Goal: Contribute content: Add original content to the website for others to see

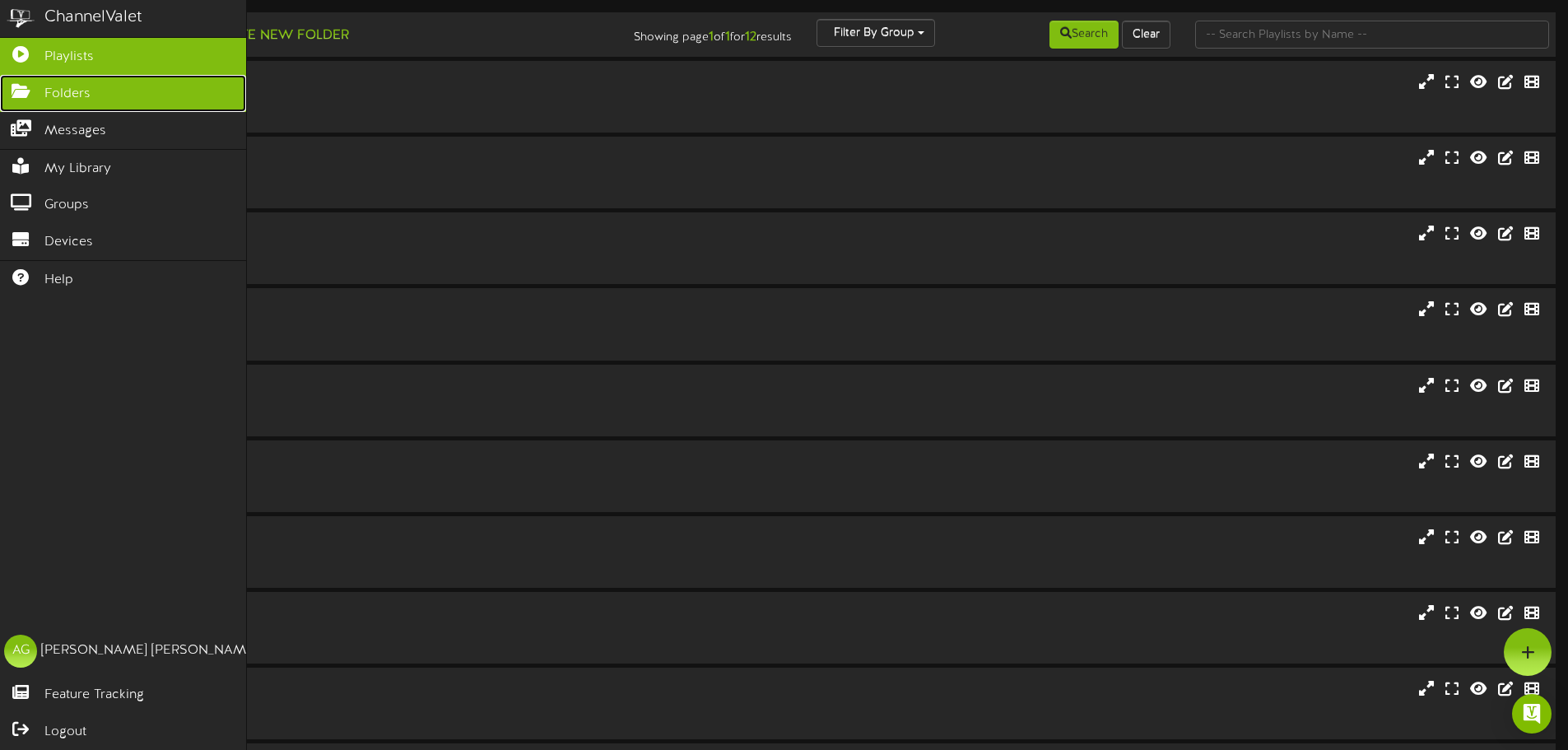
click at [22, 87] on icon at bounding box center [20, 89] width 41 height 13
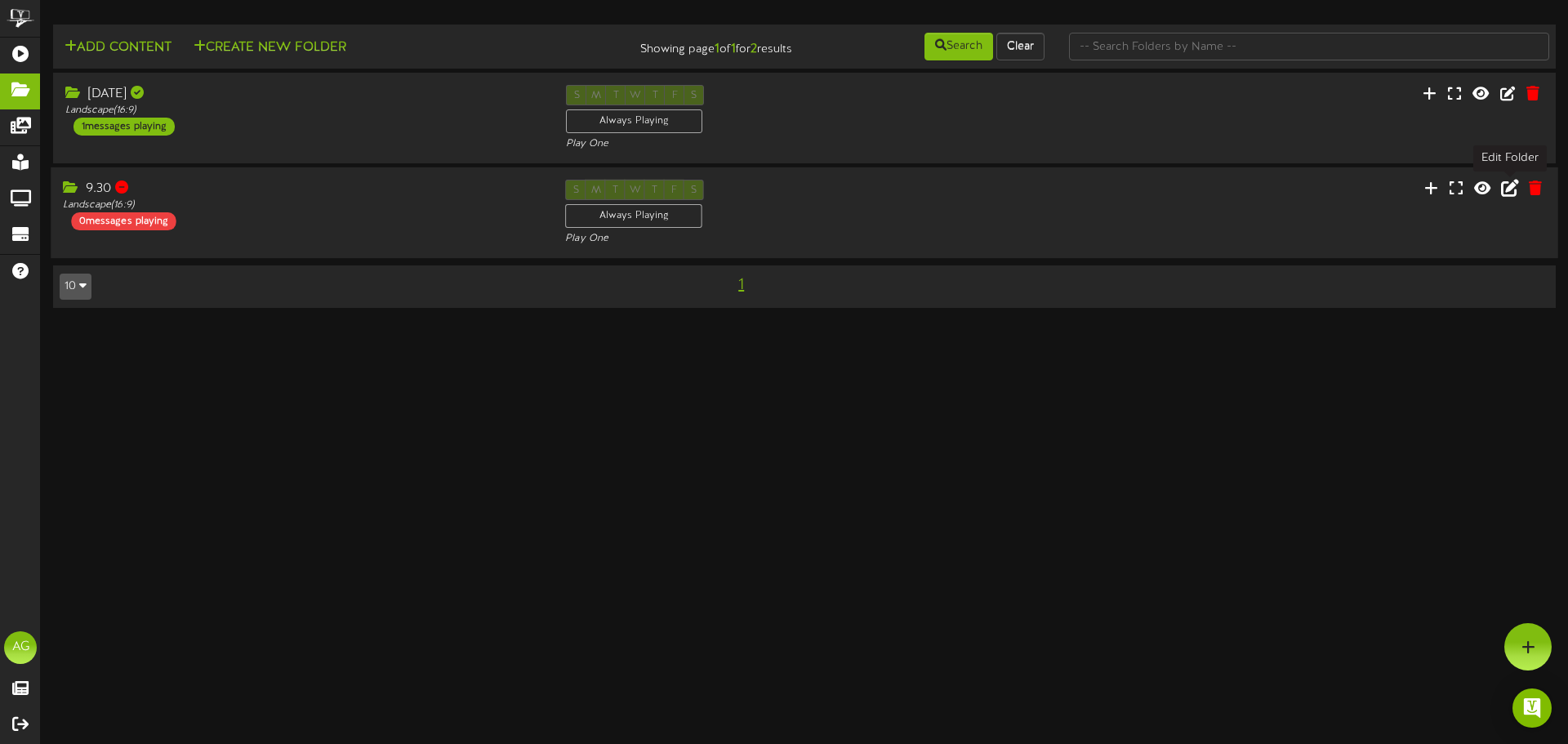
click at [1503, 193] on icon at bounding box center [1509, 187] width 18 height 18
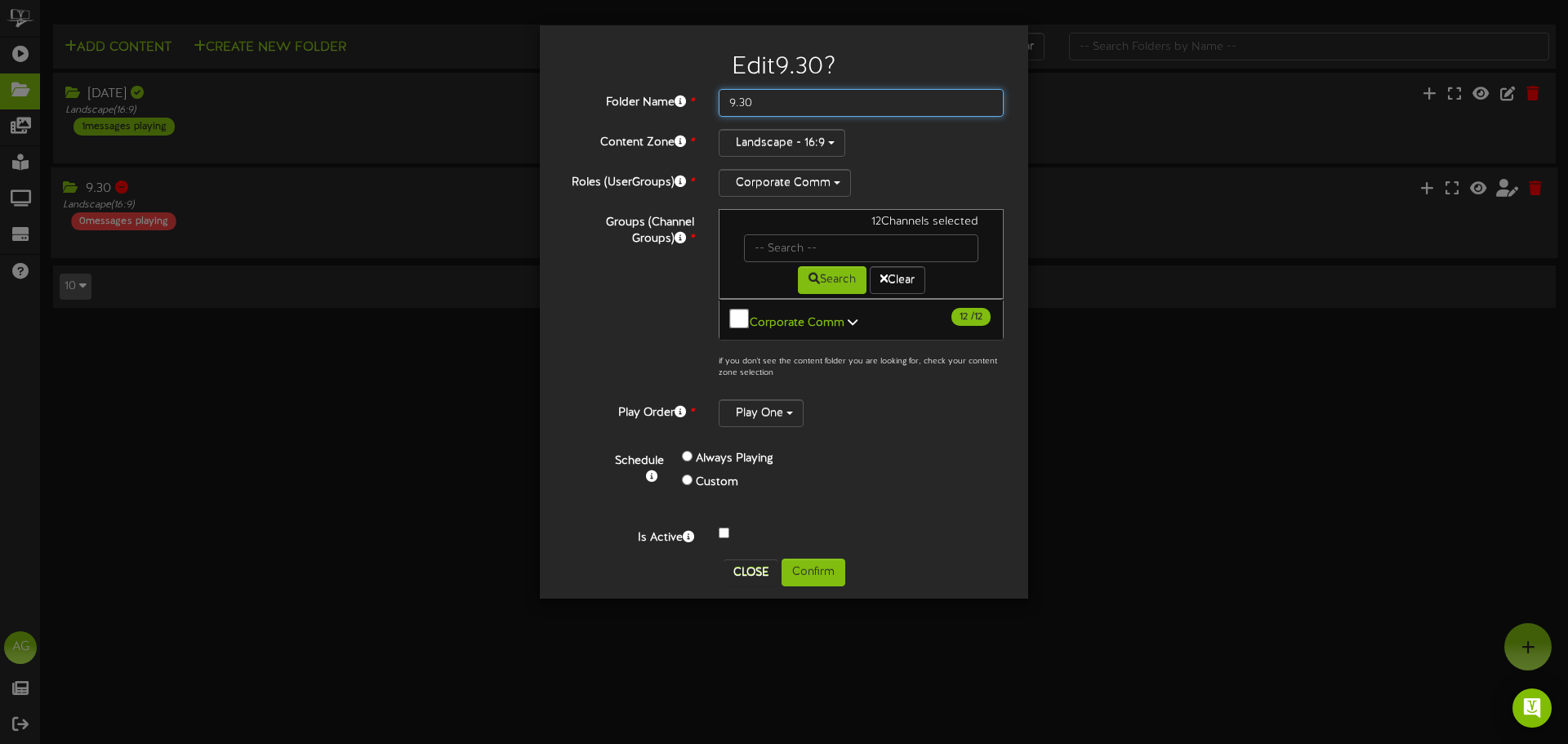
drag, startPoint x: 769, startPoint y: 104, endPoint x: 706, endPoint y: 89, distance: 64.8
click at [706, 89] on div "Folder Name * 9.30" at bounding box center [784, 102] width 464 height 28
type input "10.7"
click at [802, 567] on button "Confirm" at bounding box center [814, 572] width 64 height 28
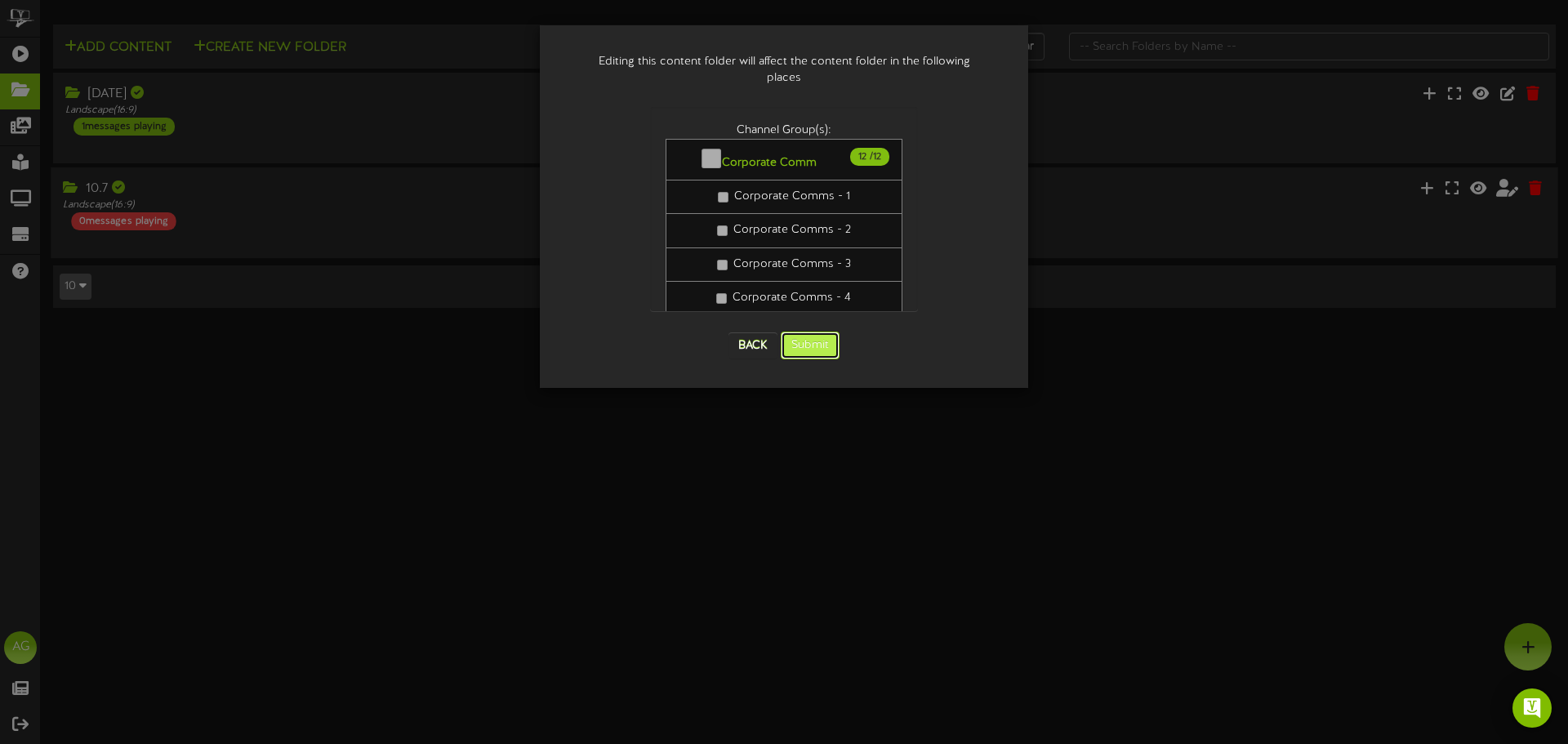
click at [823, 331] on button "Submit" at bounding box center [810, 345] width 59 height 28
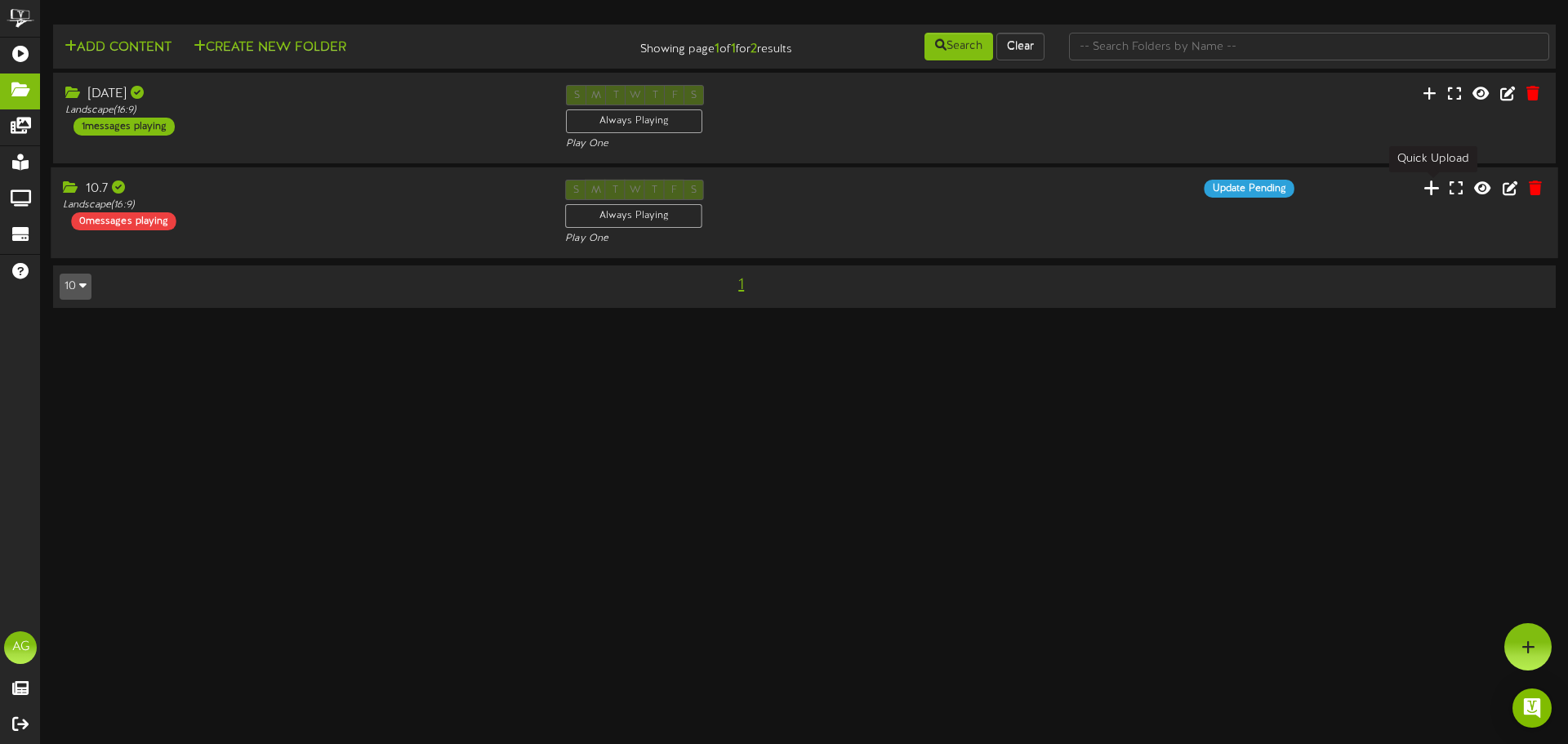
click at [1437, 194] on icon at bounding box center [1432, 187] width 17 height 18
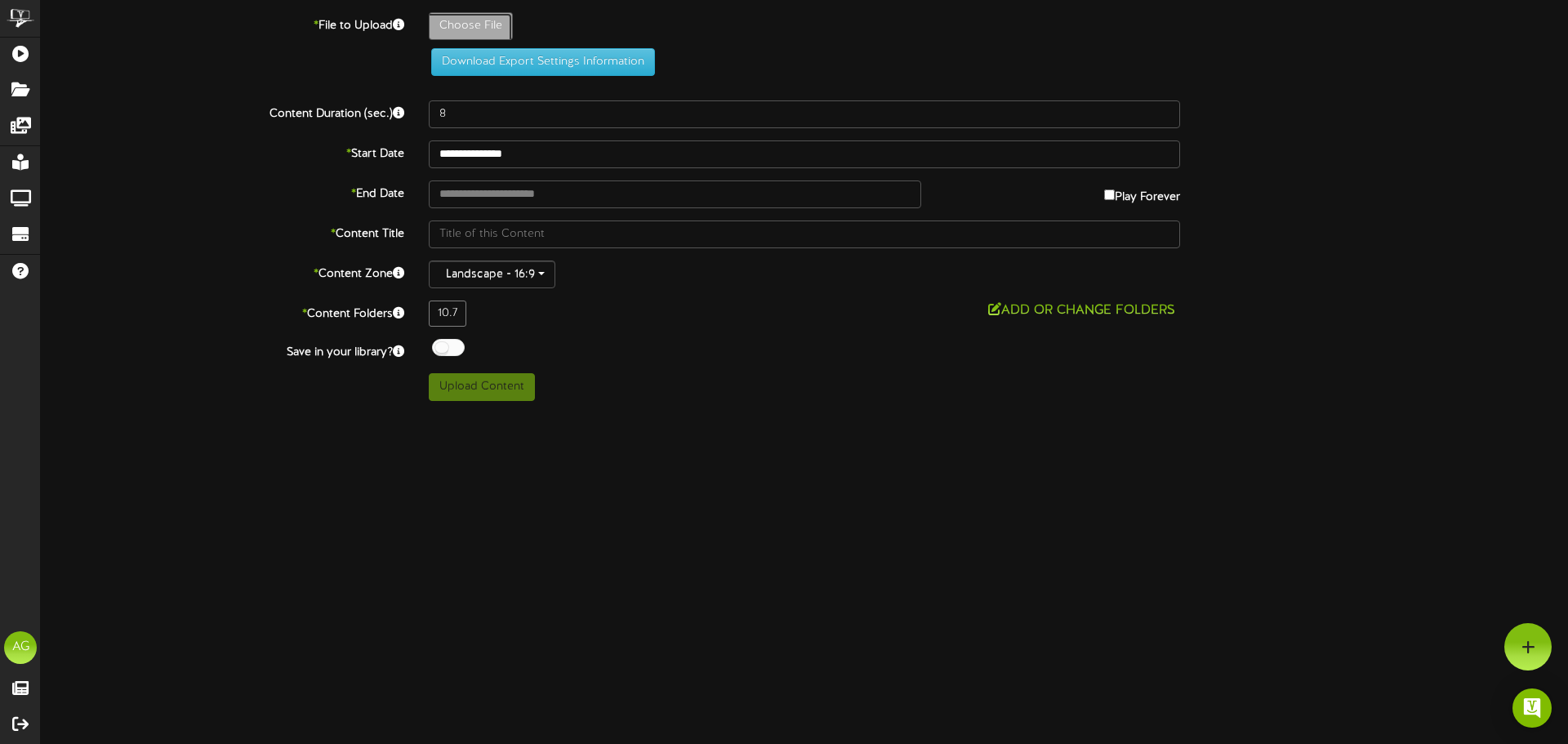
type input "**********"
type input "FTCTV1072025"
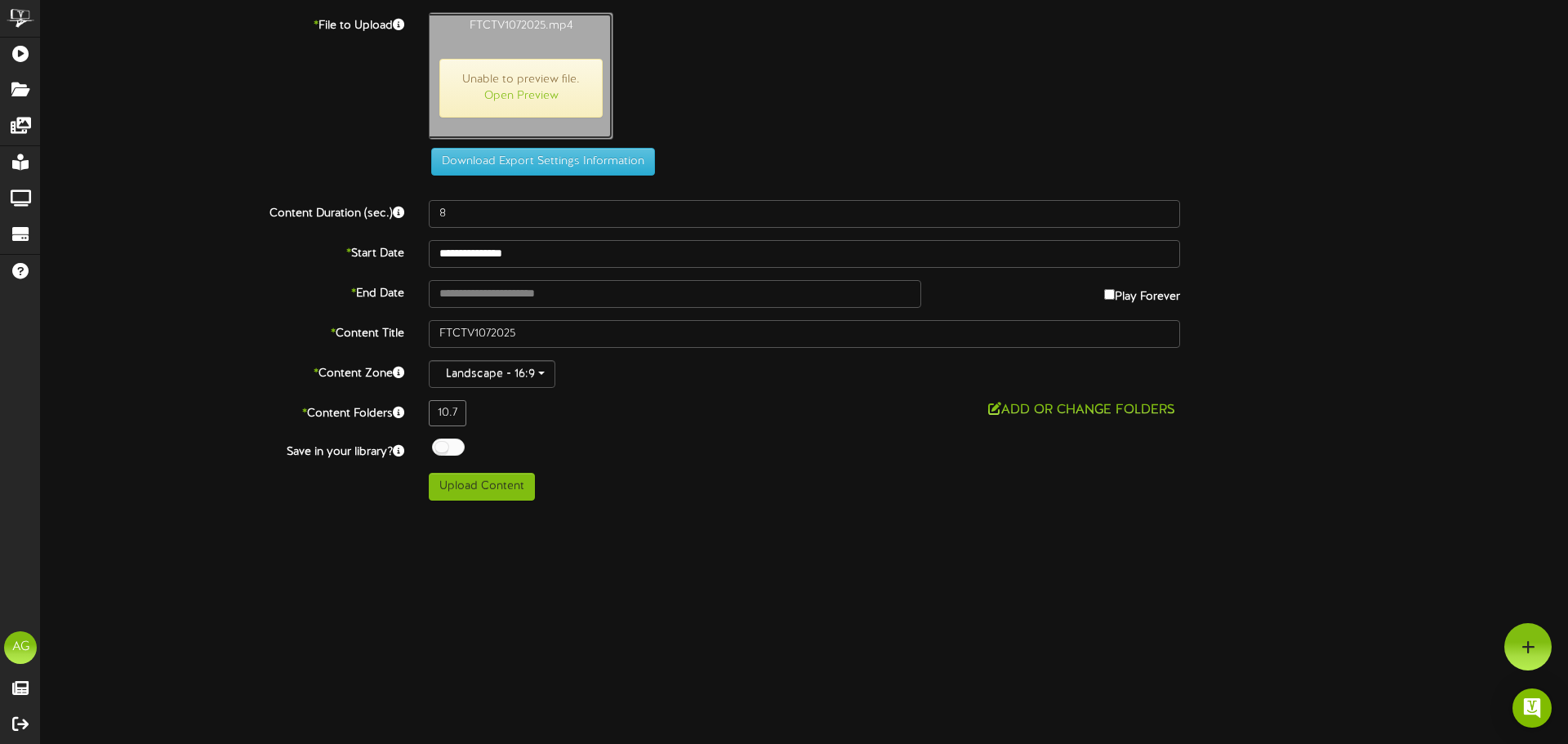
type input "1234"
click at [507, 482] on button "Upload Content" at bounding box center [481, 486] width 106 height 28
type input "**********"
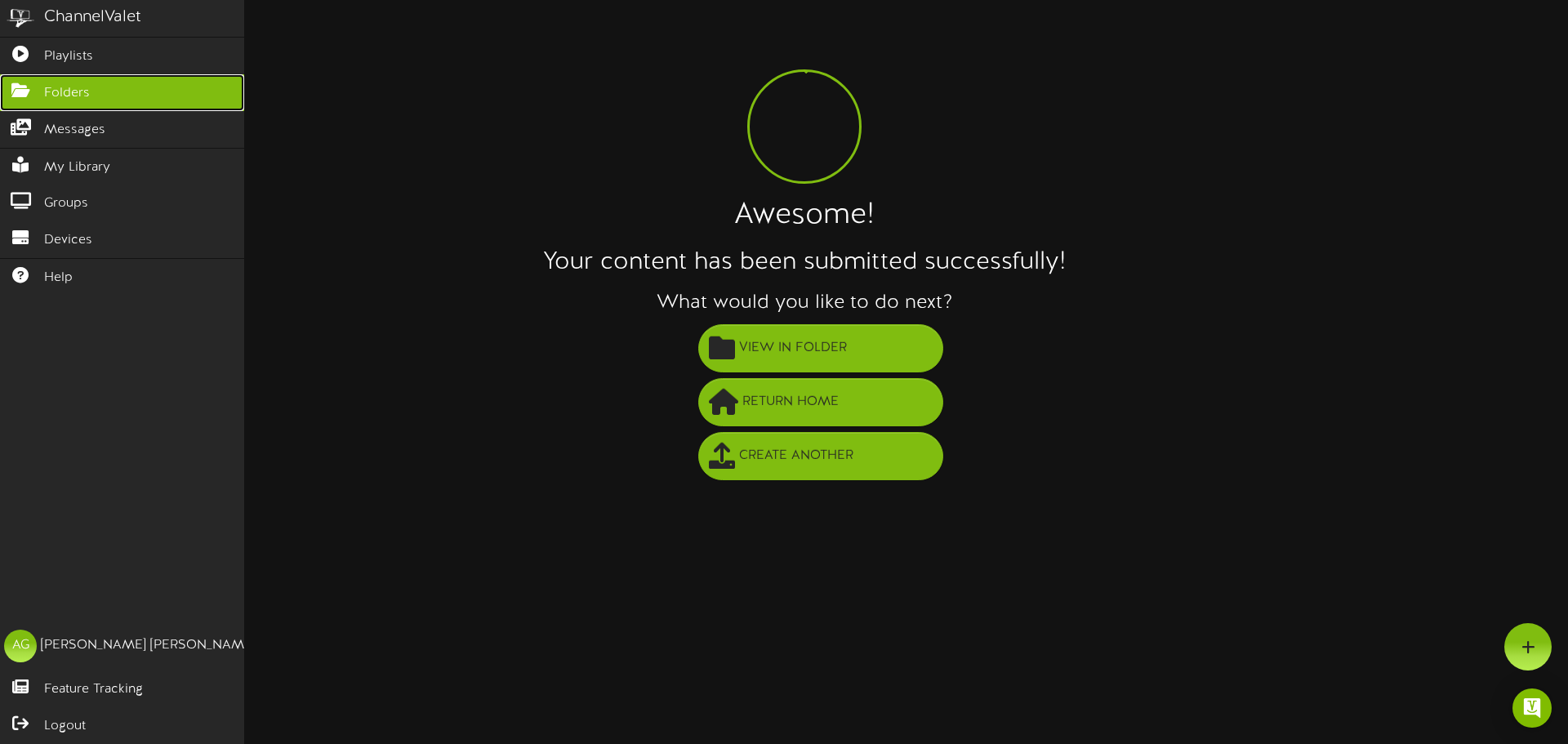
click at [28, 90] on icon at bounding box center [20, 89] width 41 height 13
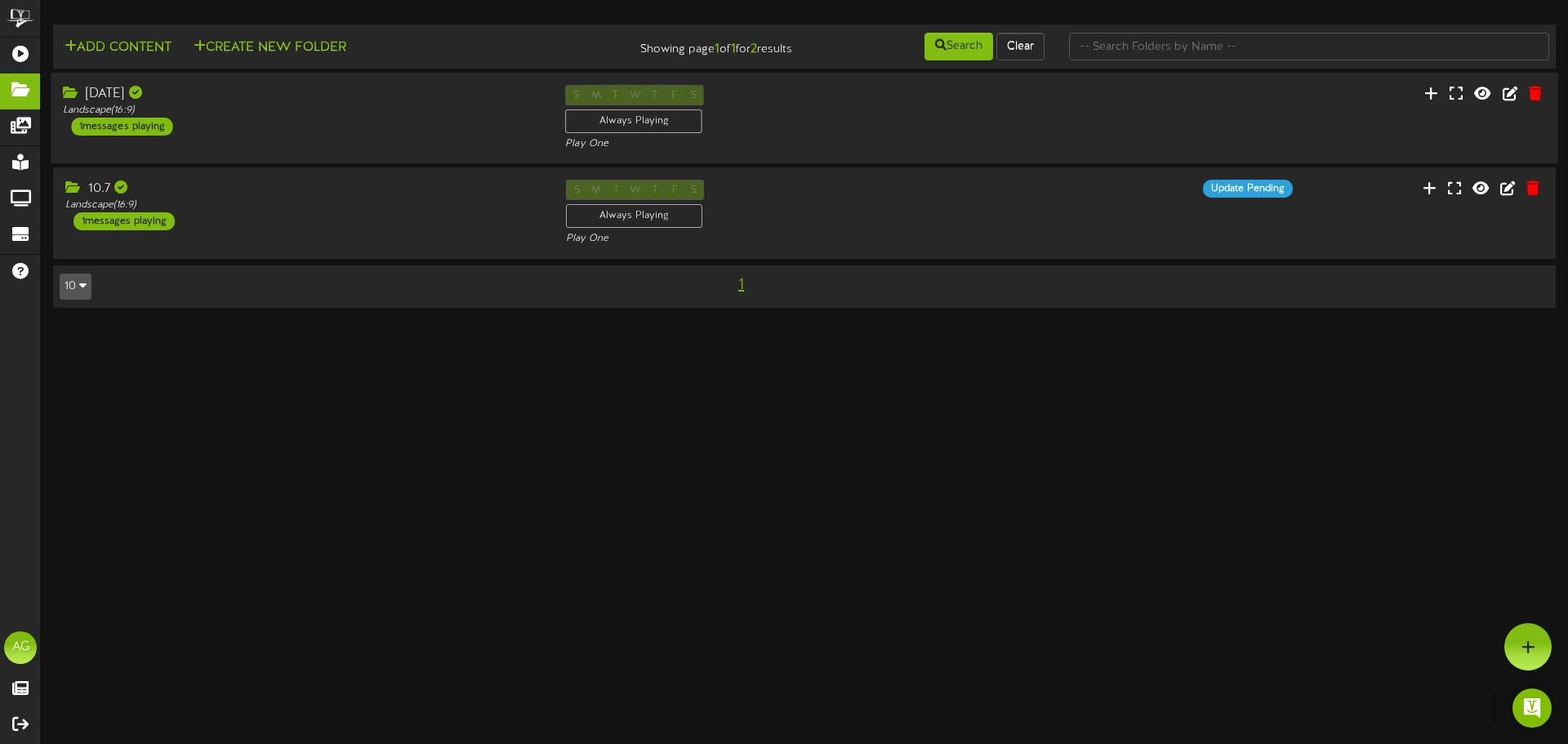
click at [341, 117] on div "[DATE] Landscape ( 16:9 ) 1 messages playing" at bounding box center [301, 110] width 502 height 50
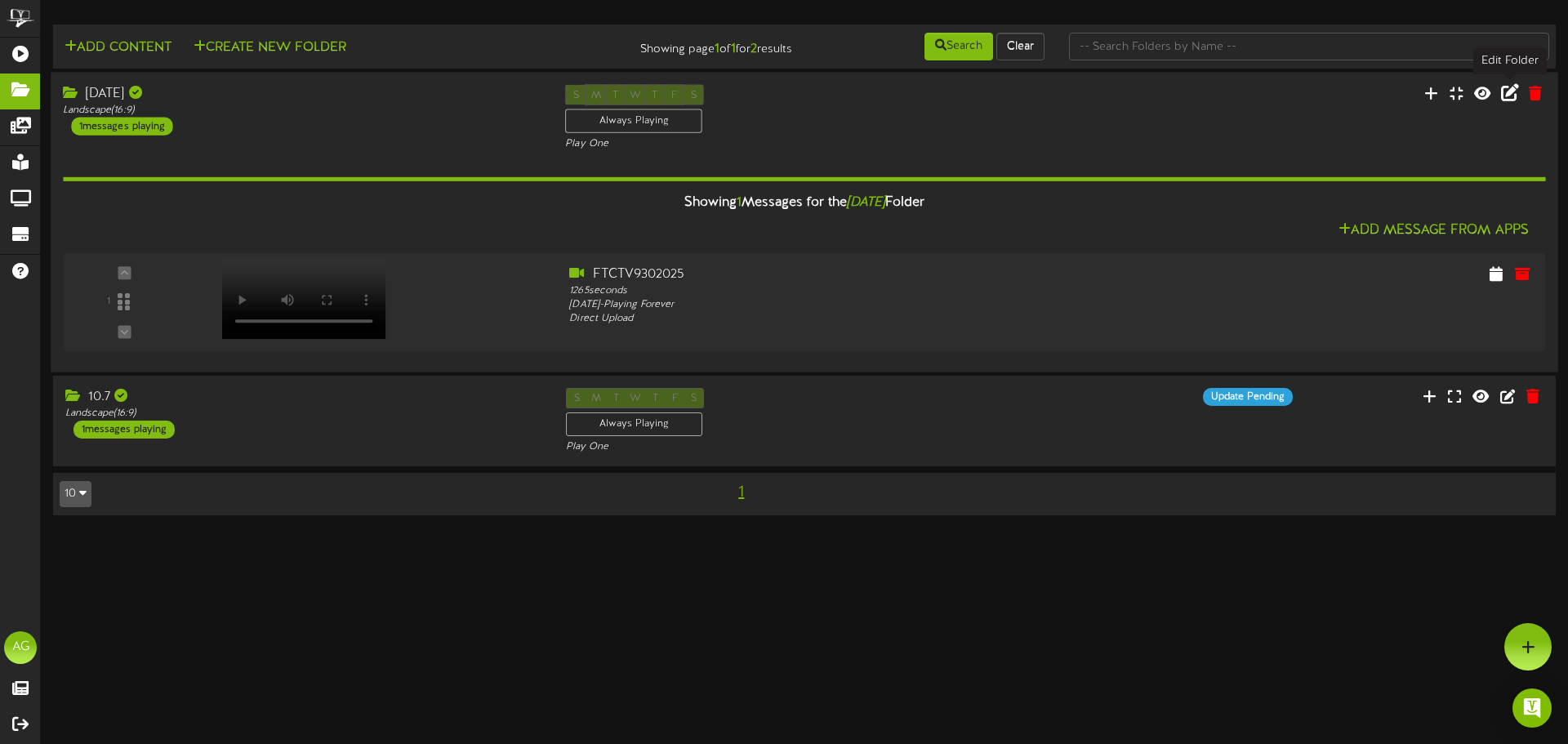
click at [1515, 97] on icon at bounding box center [1509, 91] width 18 height 18
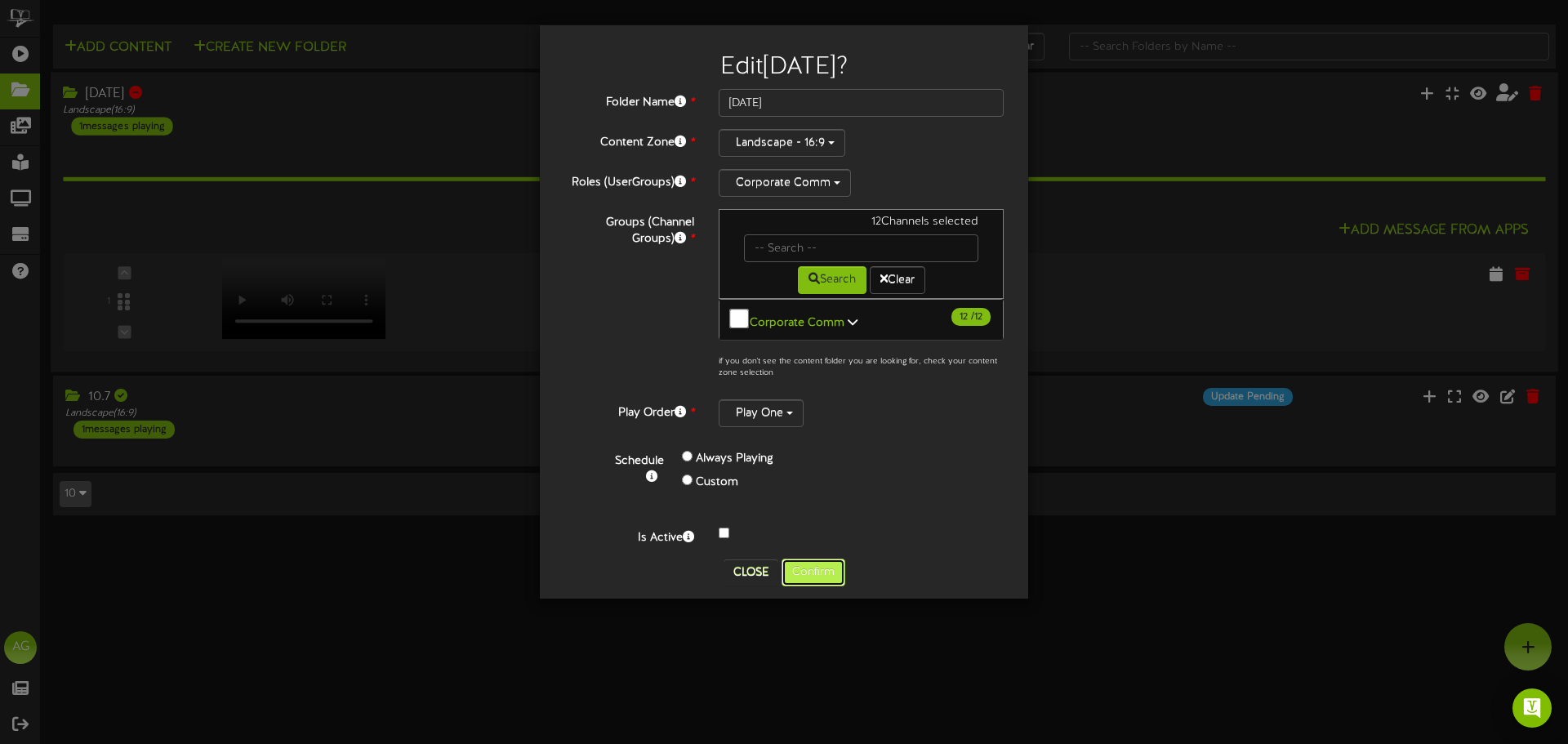
click at [803, 558] on button "Confirm" at bounding box center [814, 572] width 64 height 28
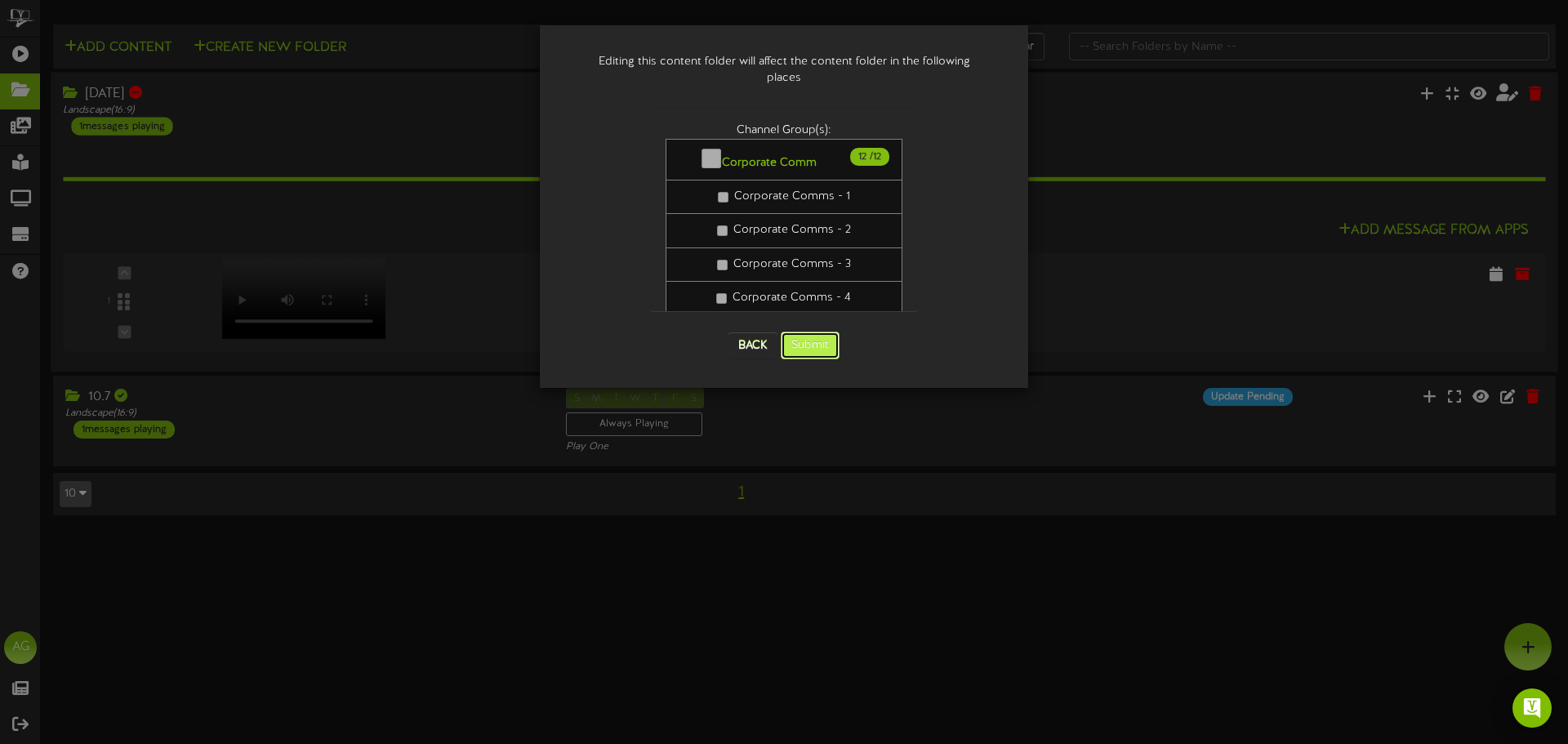
click at [803, 331] on button "Submit" at bounding box center [810, 345] width 59 height 28
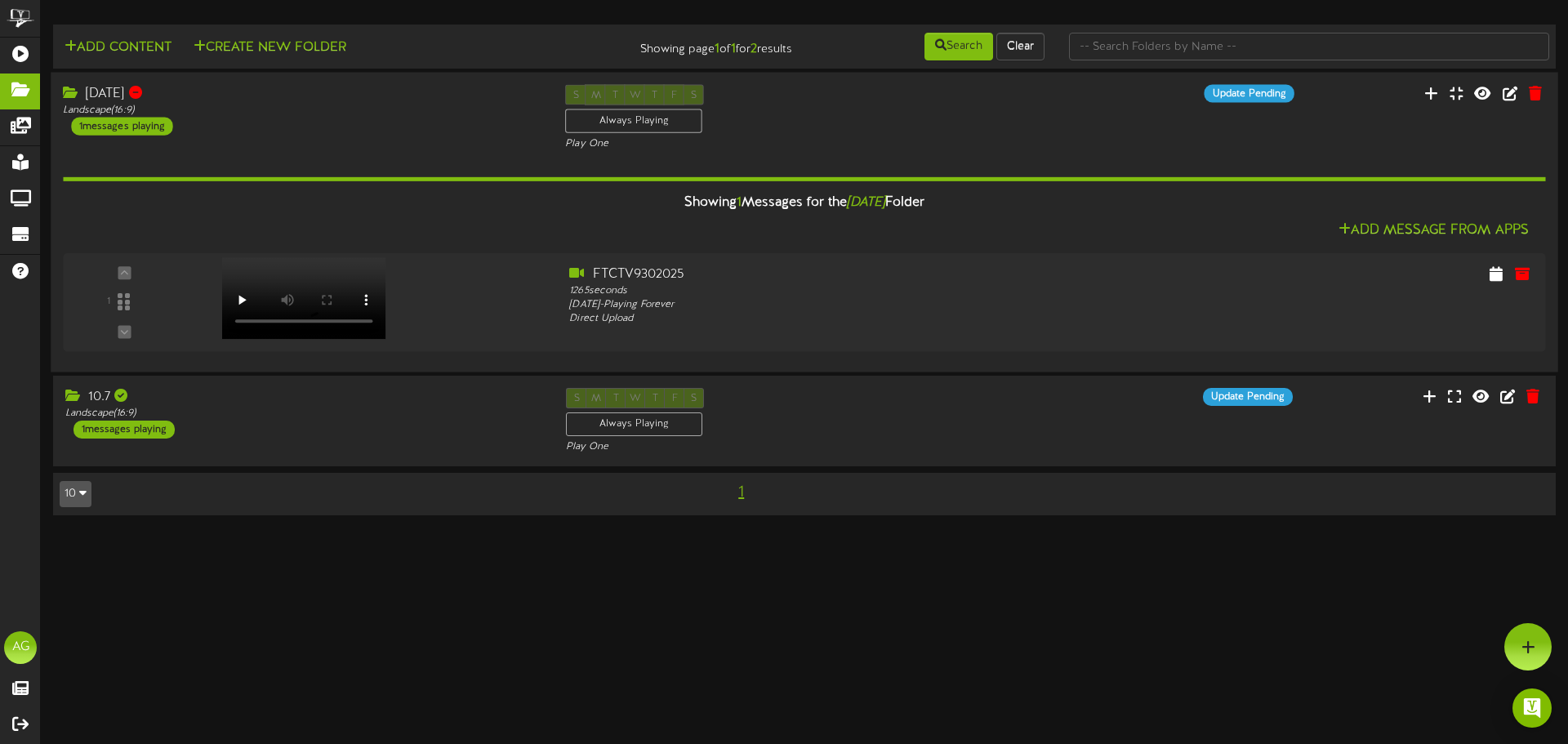
click at [178, 78] on div "[DATE] Landscape ( 16:9 ) 1 messages playing S M T W T F S Always Playing" at bounding box center [804, 222] width 1508 height 300
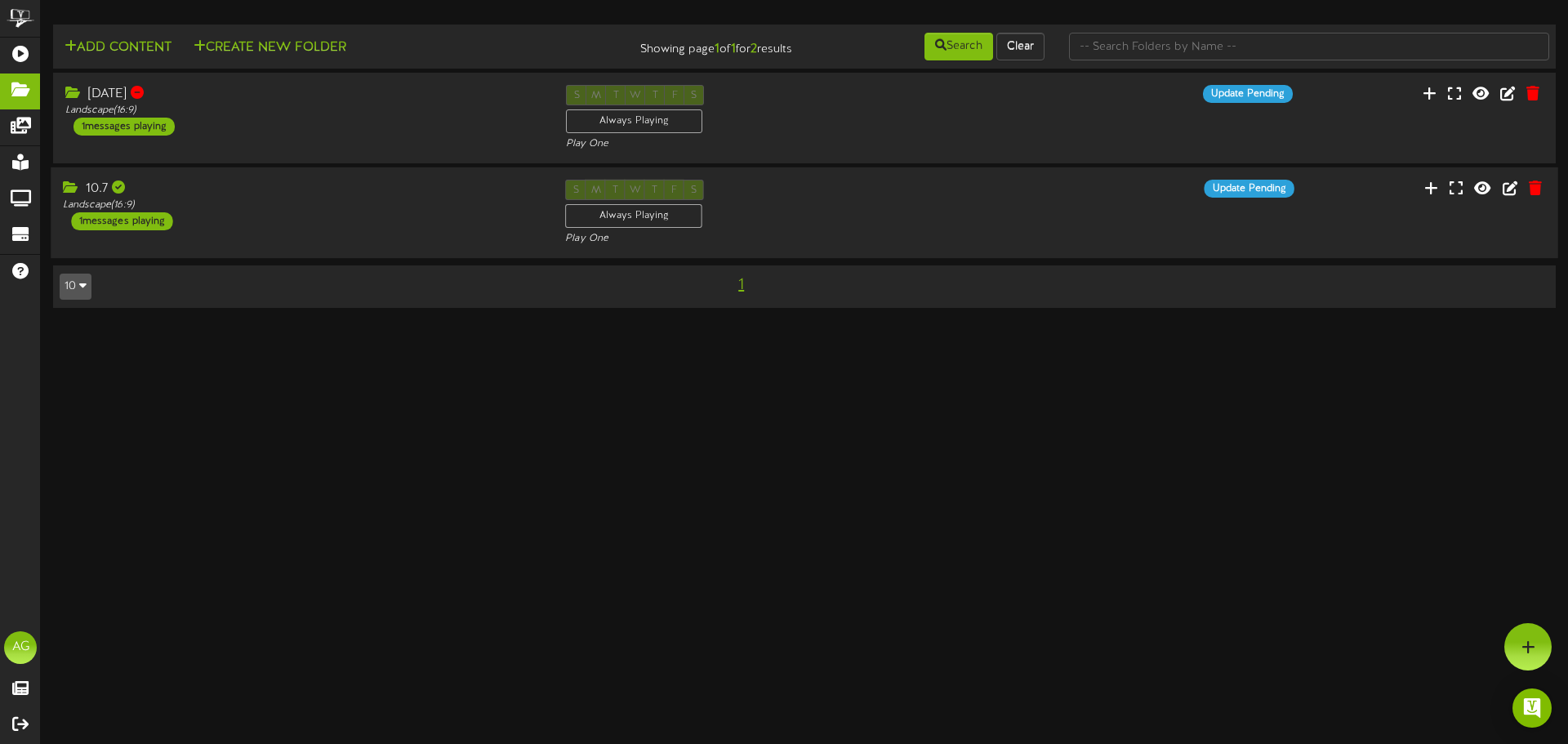
click at [216, 188] on div "10.7" at bounding box center [301, 189] width 478 height 18
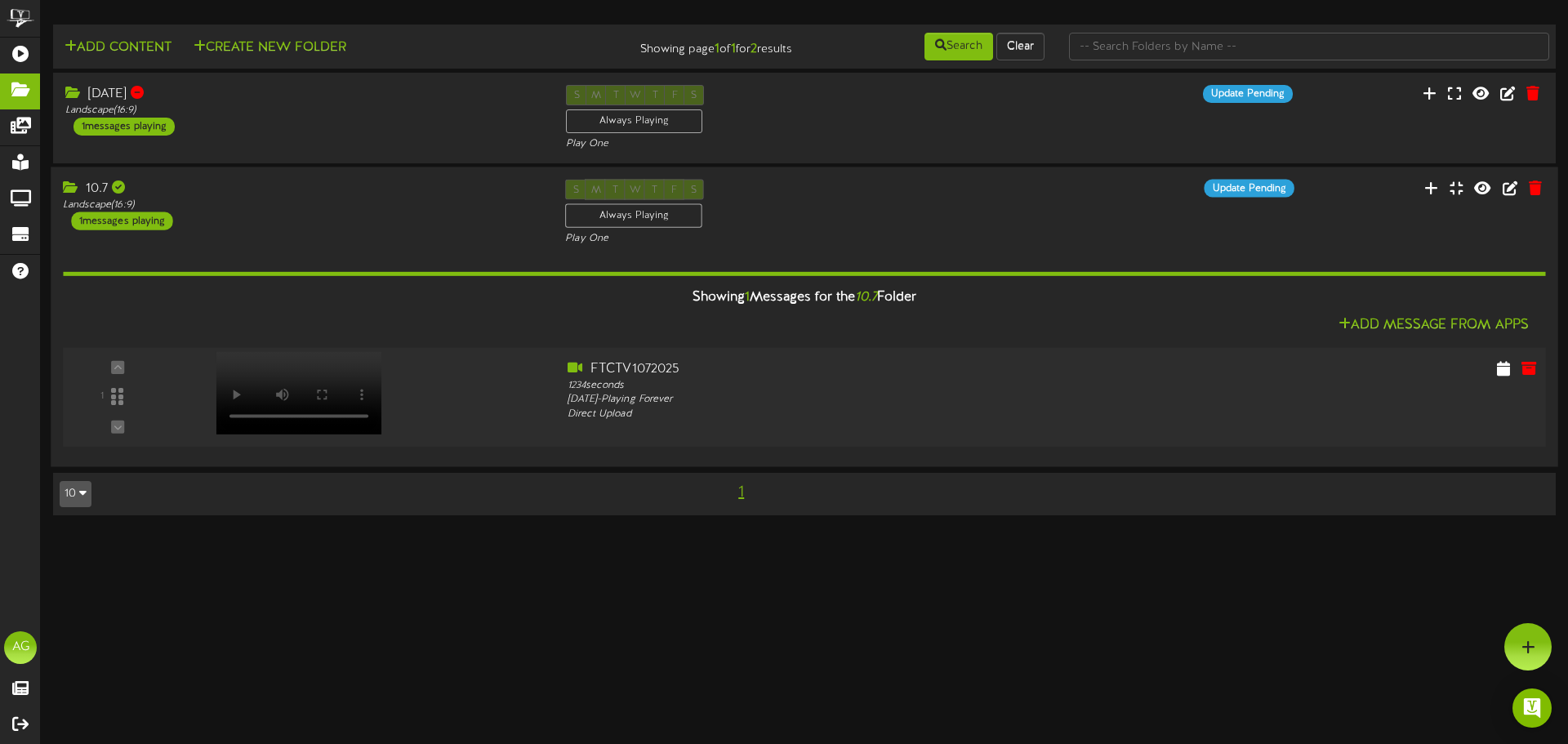
click at [248, 434] on video at bounding box center [300, 393] width 166 height 83
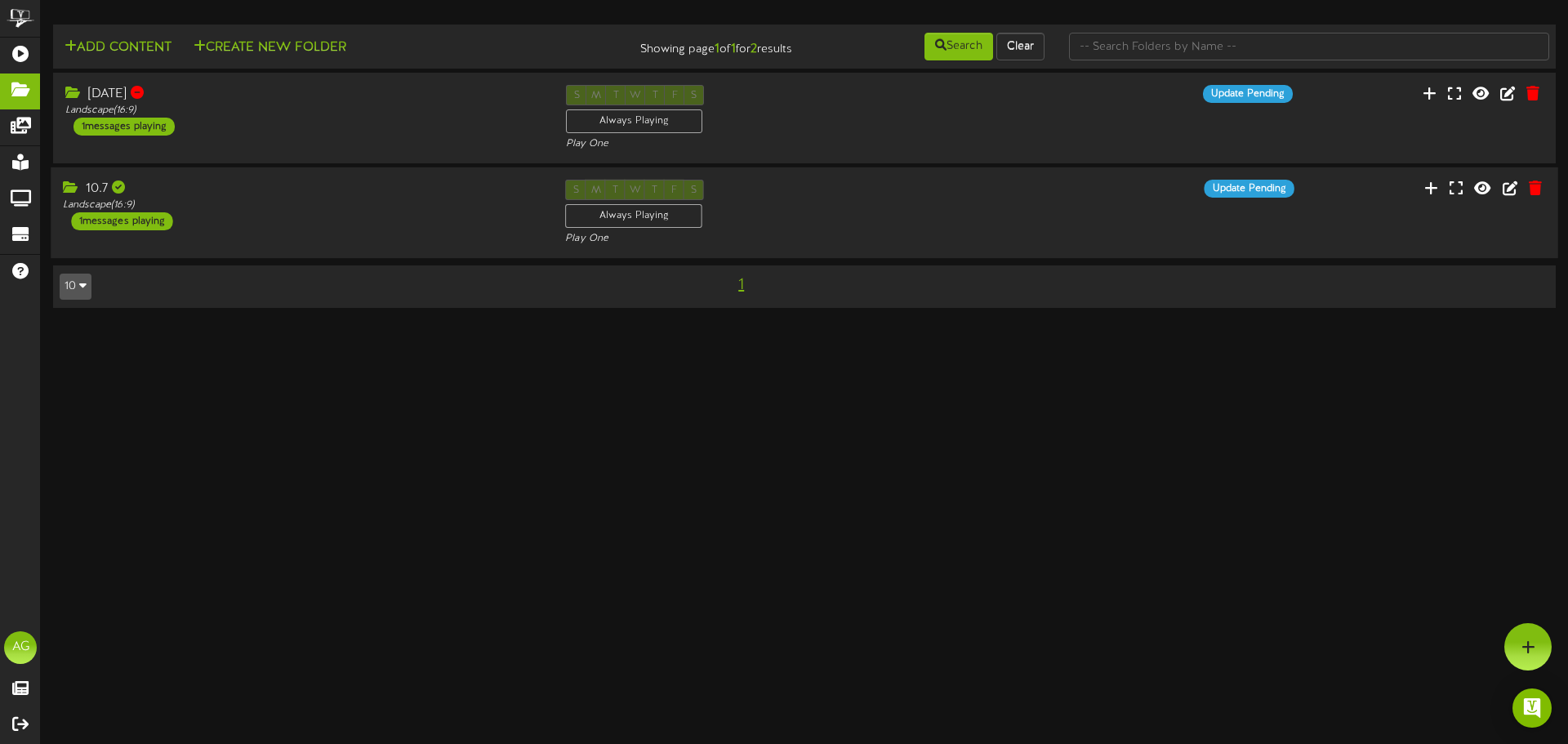
click at [268, 182] on div "10.7" at bounding box center [301, 189] width 478 height 18
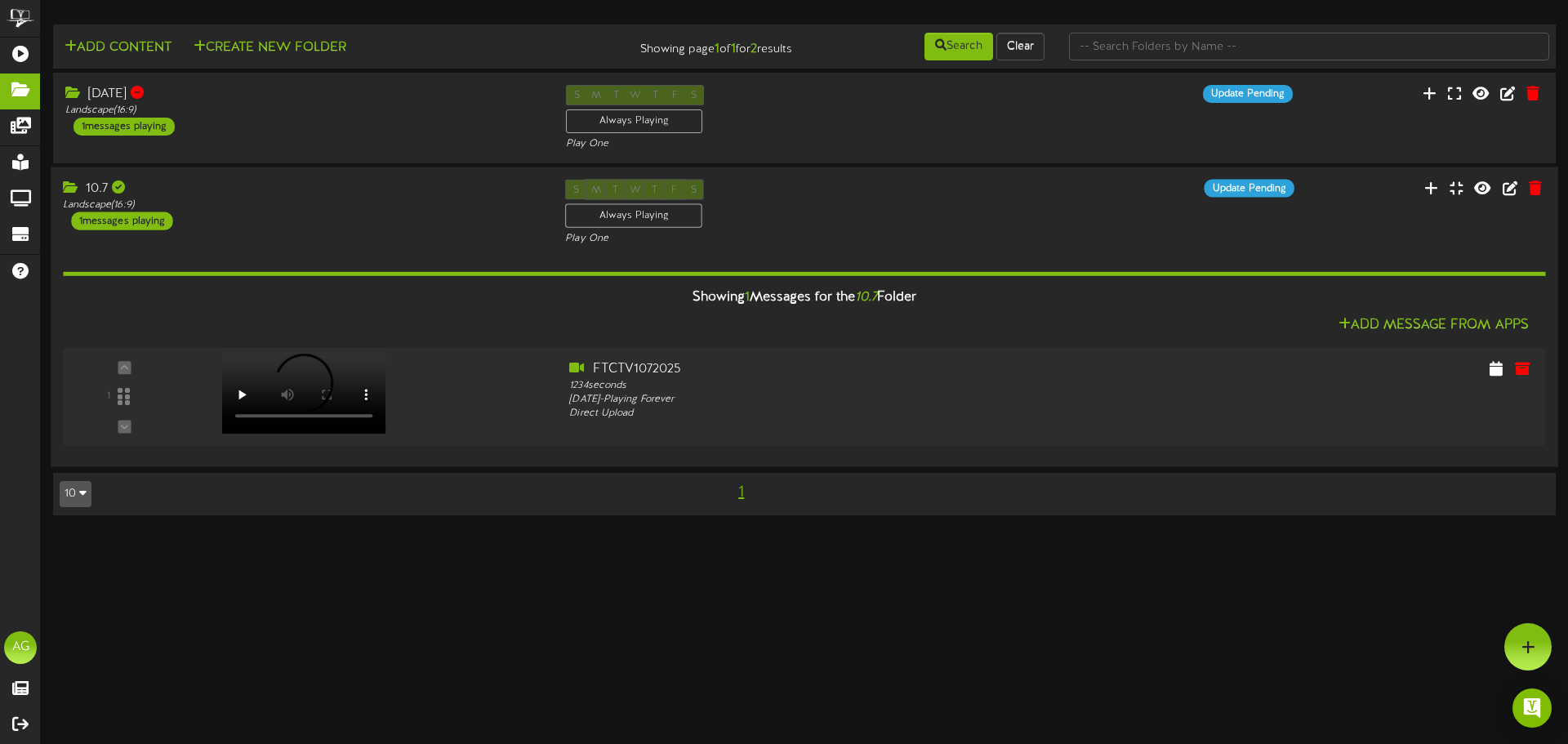
drag, startPoint x: 269, startPoint y: 221, endPoint x: 262, endPoint y: 246, distance: 26.0
click at [269, 226] on div "10.7 Landscape ( 16:9 ) 1 messages playing" at bounding box center [301, 205] width 502 height 50
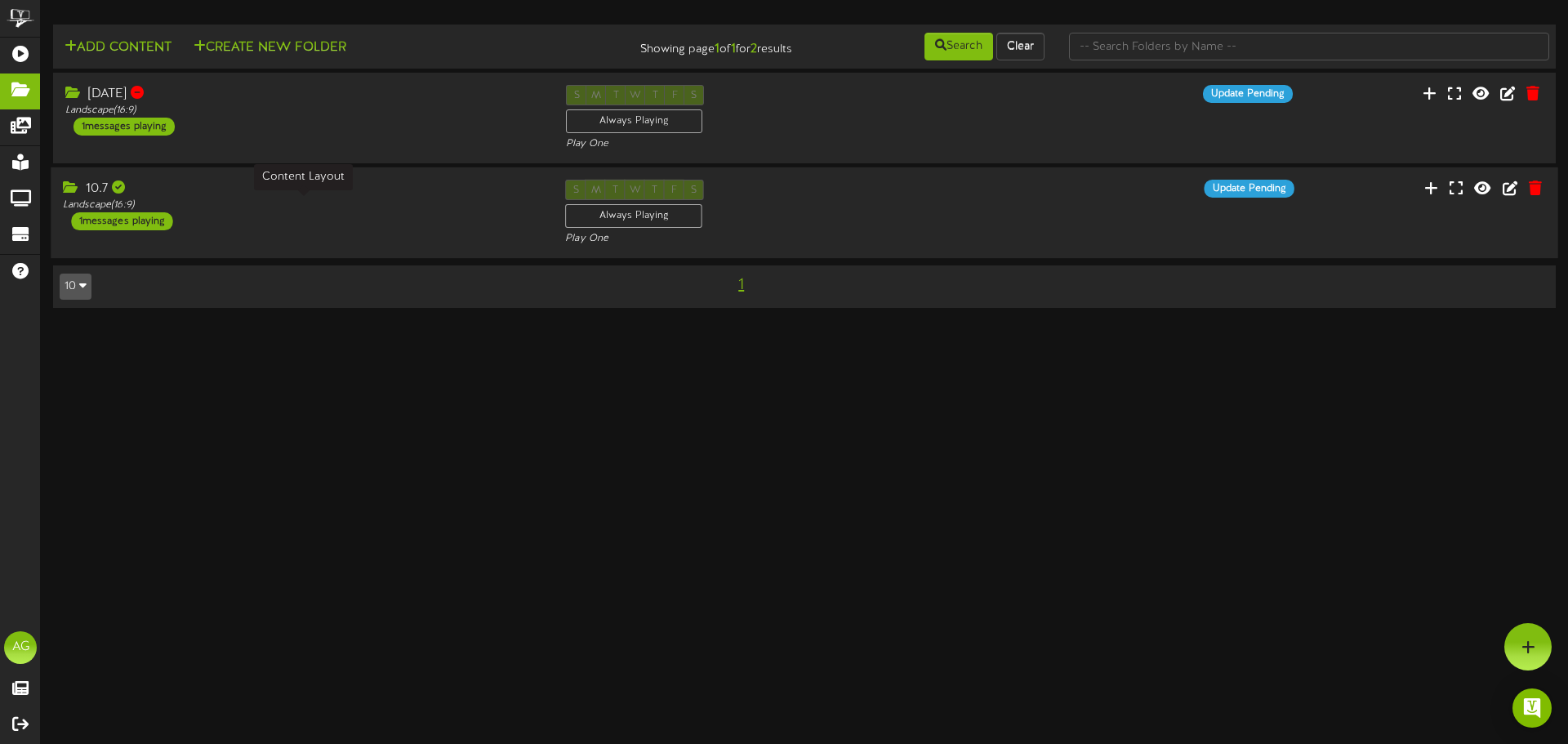
click at [499, 211] on div "Landscape ( 16:9 )" at bounding box center [301, 205] width 478 height 14
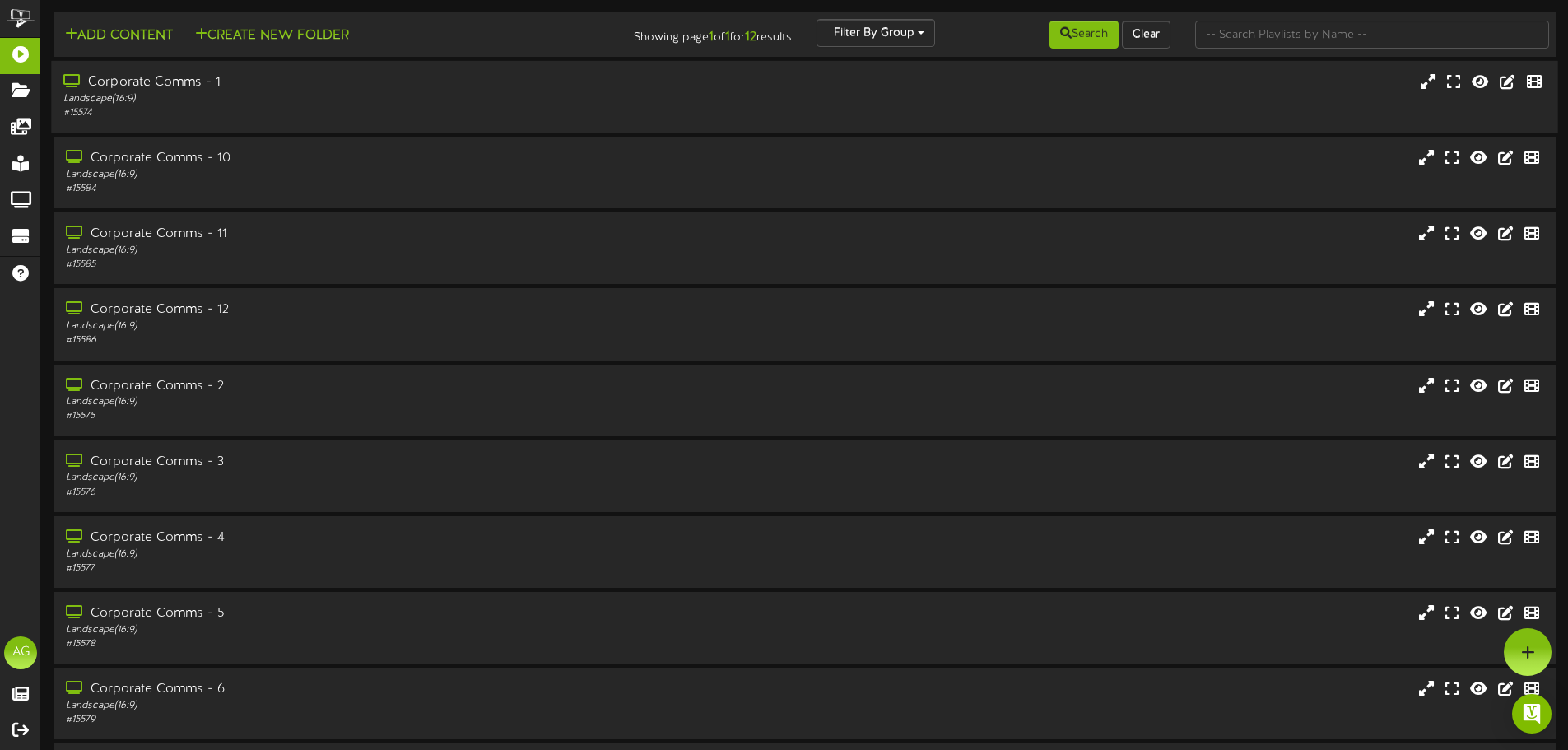
click at [145, 120] on div "# 15574" at bounding box center [365, 113] width 603 height 14
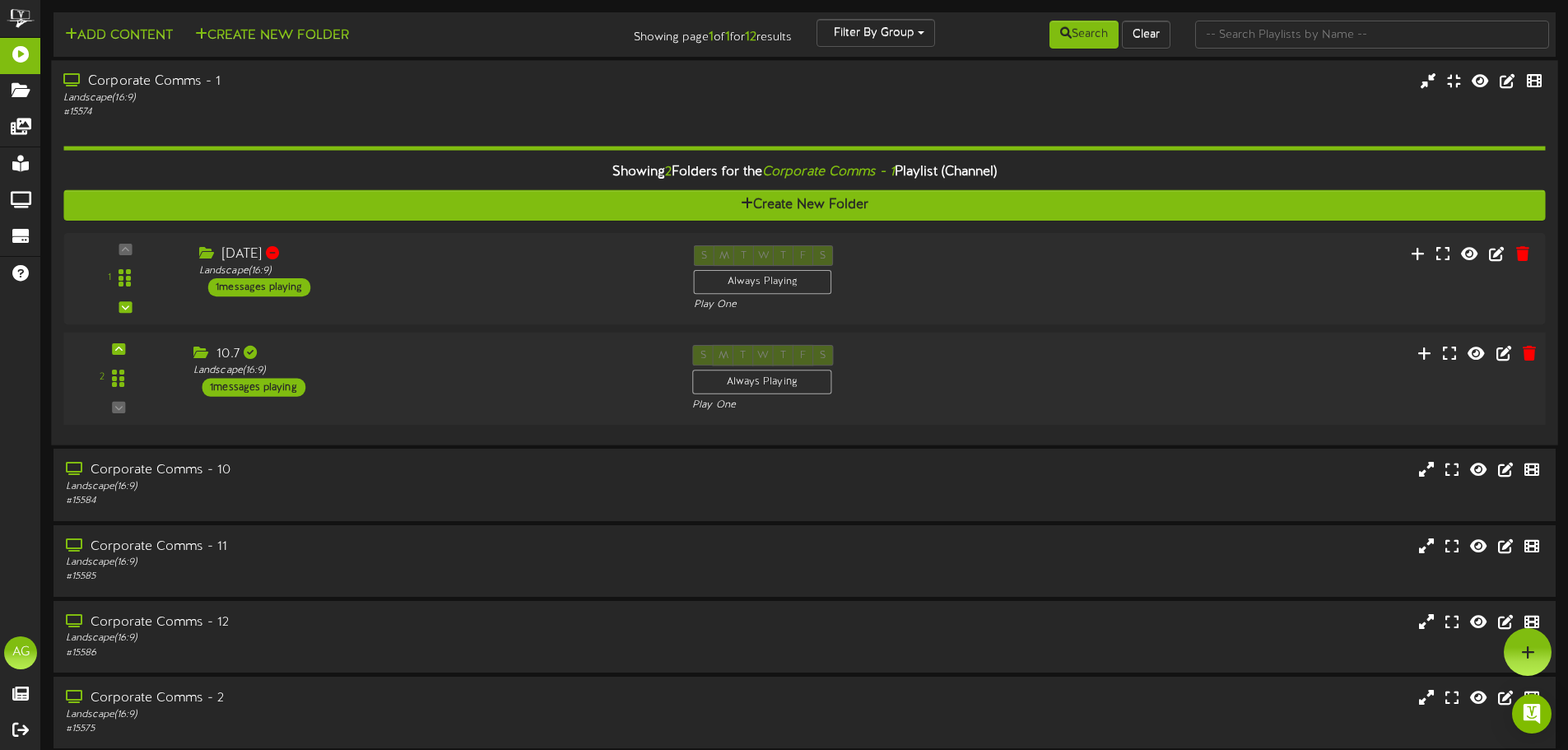
click at [344, 366] on div "Landscape ( 16:9 )" at bounding box center [430, 370] width 474 height 14
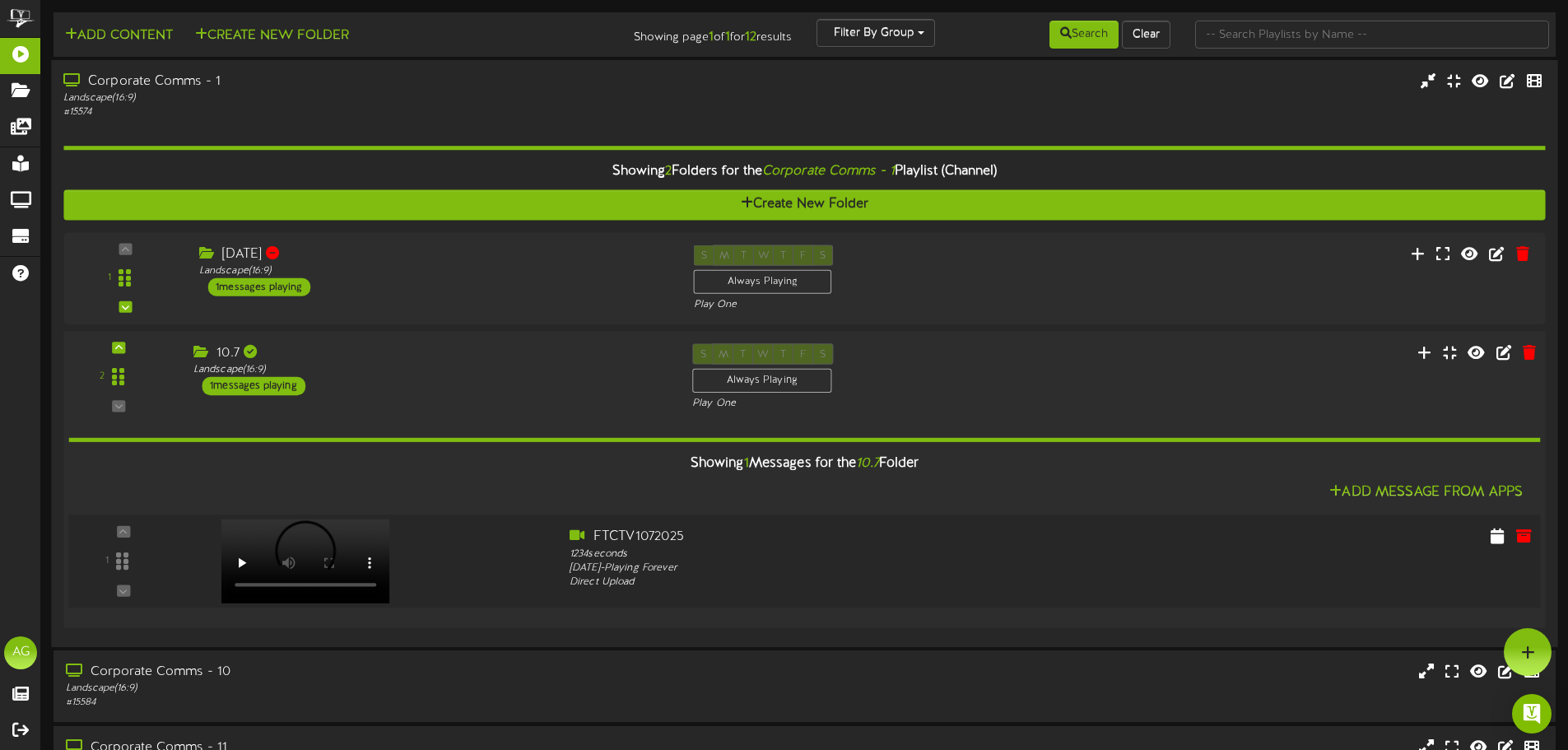
click at [246, 558] on div at bounding box center [304, 543] width 193 height 84
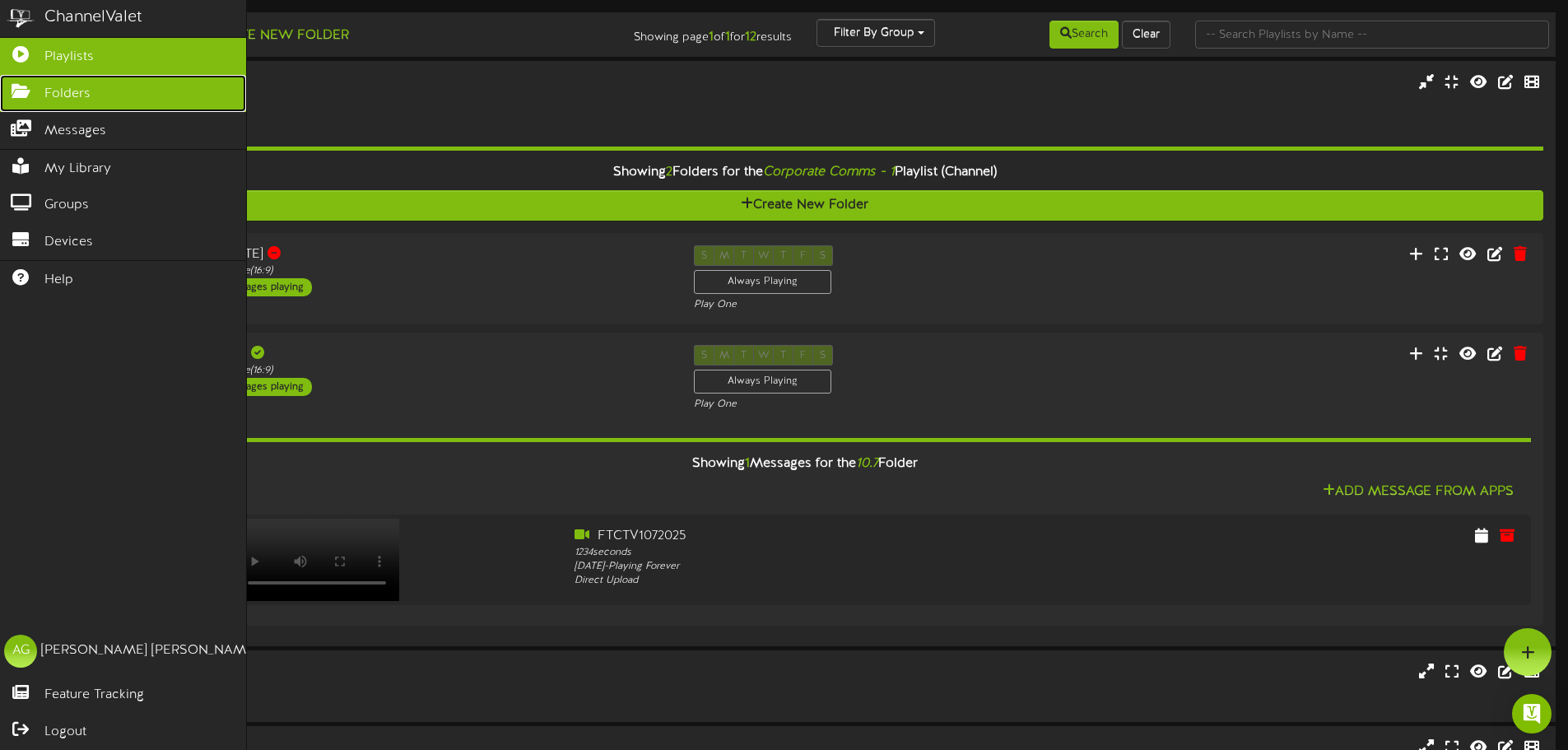
click at [14, 89] on icon at bounding box center [20, 89] width 41 height 13
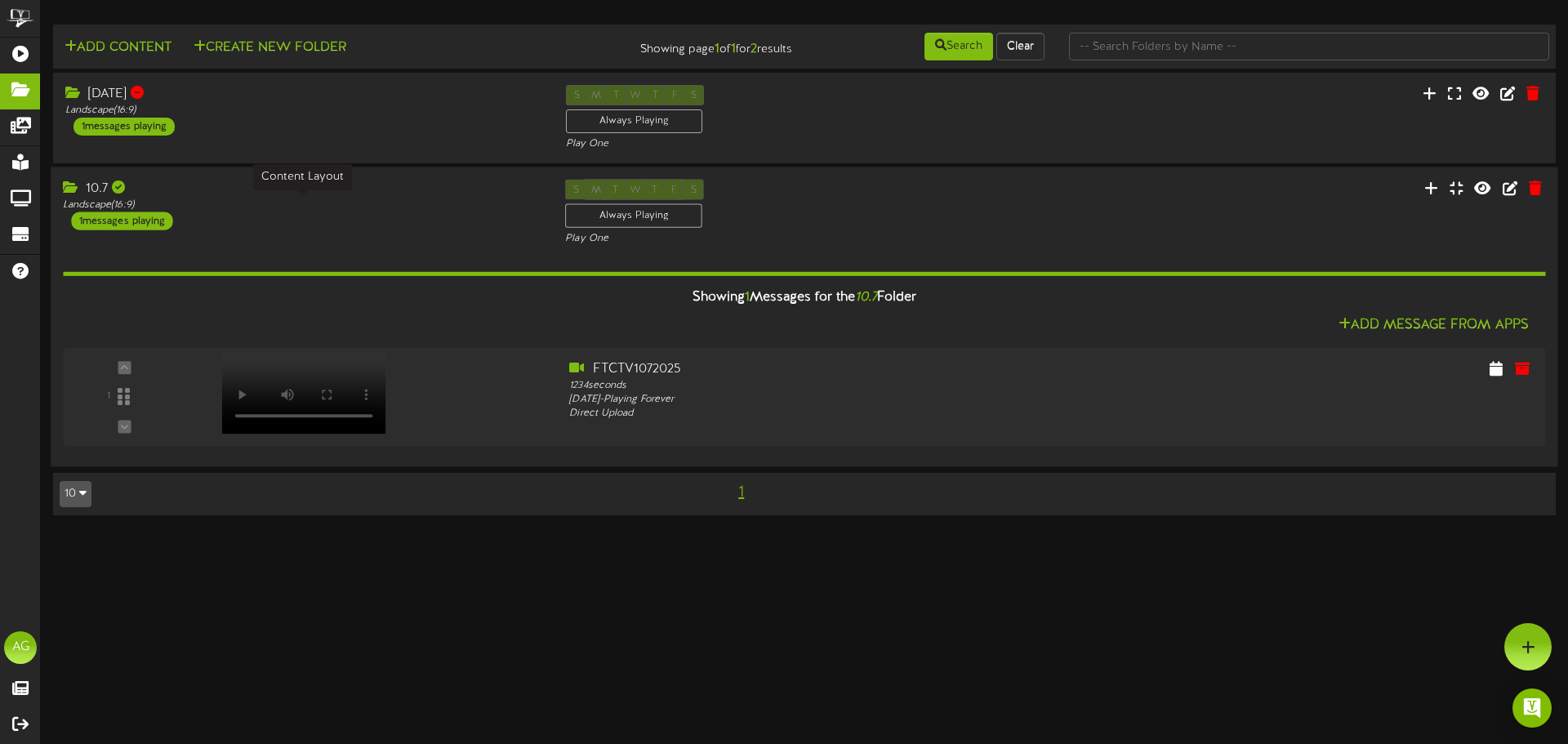
click at [298, 209] on div "Landscape ( 16:9 )" at bounding box center [301, 205] width 478 height 14
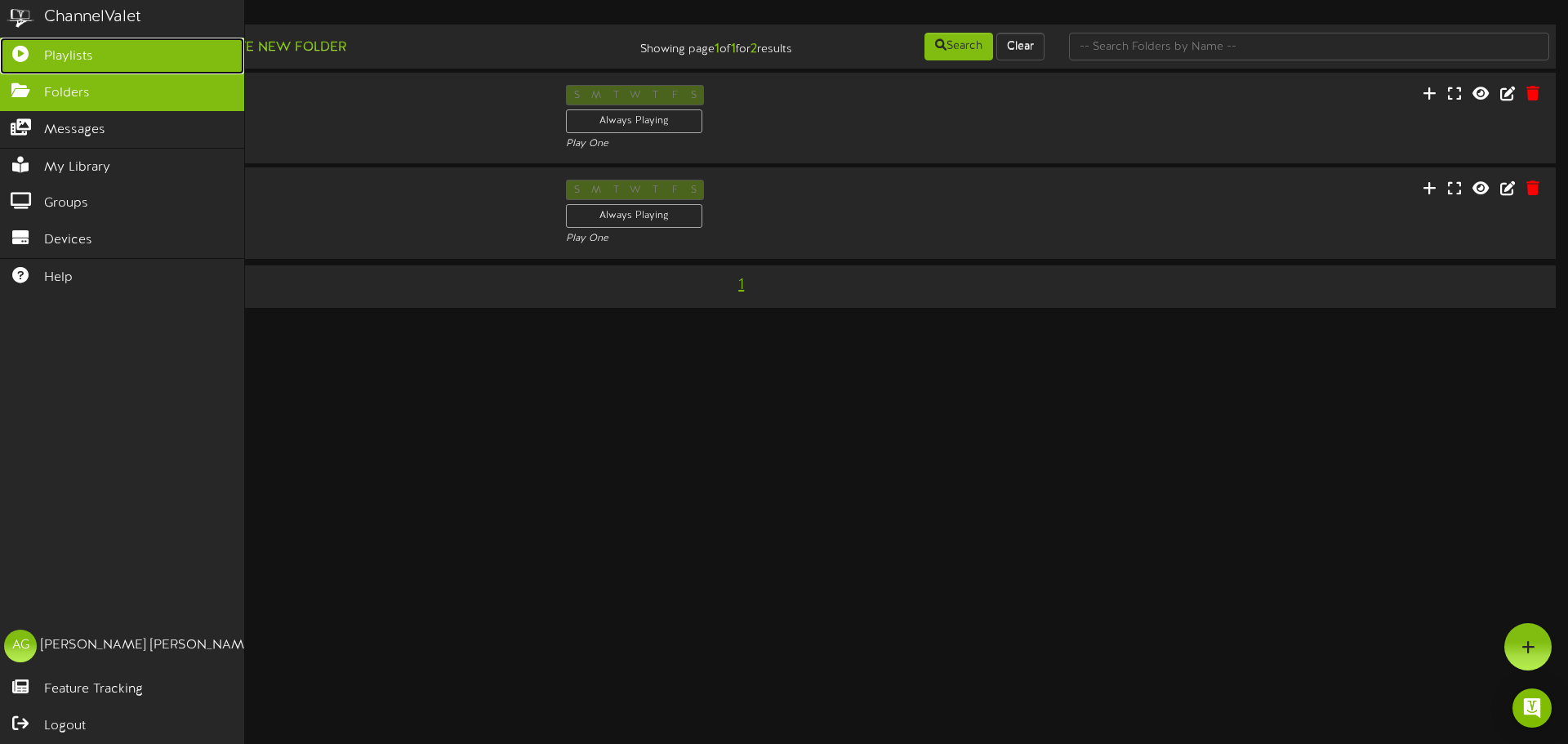
click at [17, 54] on icon at bounding box center [20, 52] width 41 height 13
